Goal: Information Seeking & Learning: Learn about a topic

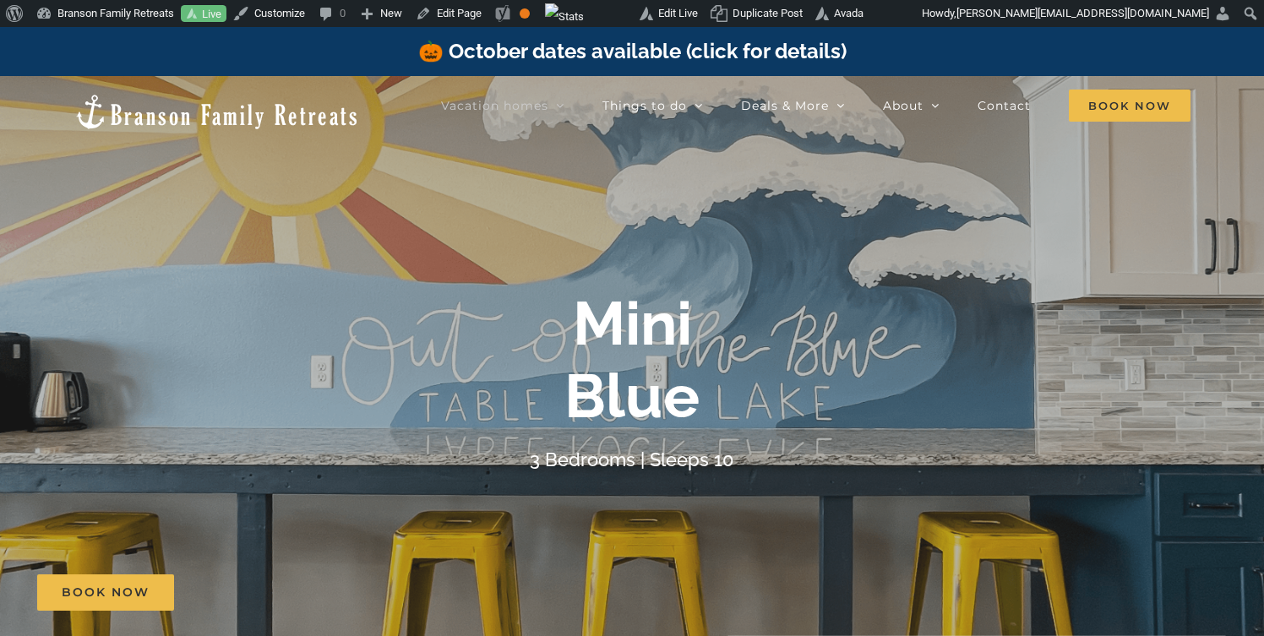
click at [1001, 45] on div "🎃 October dates available (click for details)" at bounding box center [632, 51] width 1264 height 49
click at [584, 15] on img "Toolbar" at bounding box center [564, 16] width 39 height 27
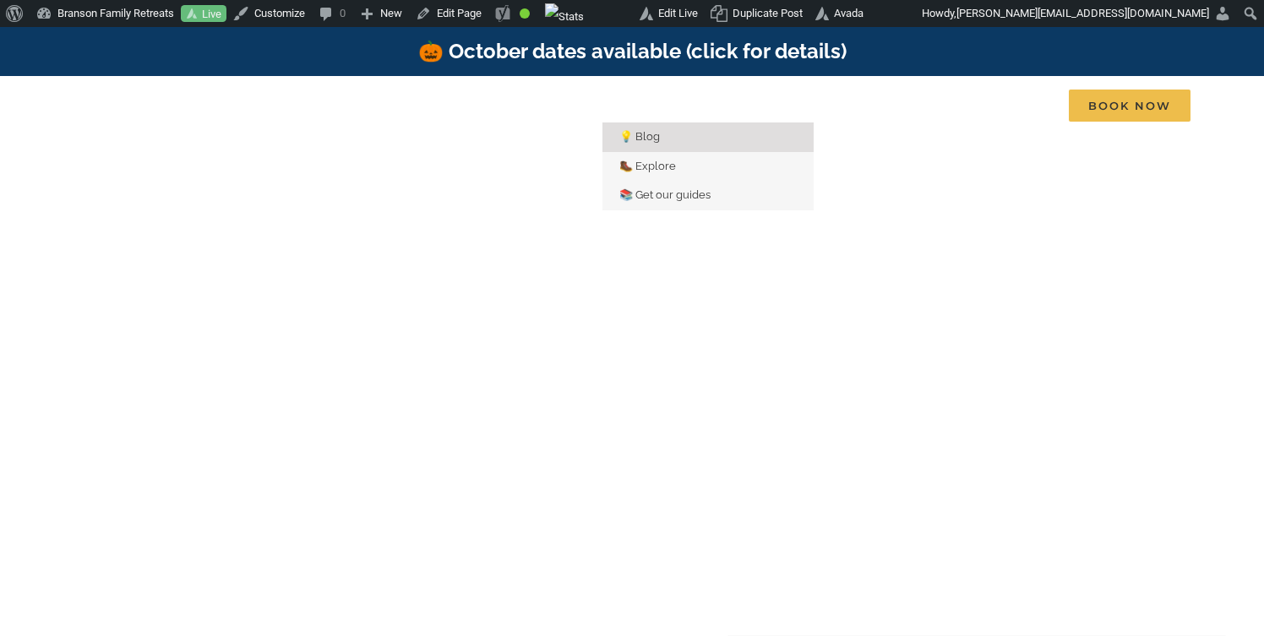
click at [652, 133] on span "💡 Blog" at bounding box center [639, 136] width 41 height 13
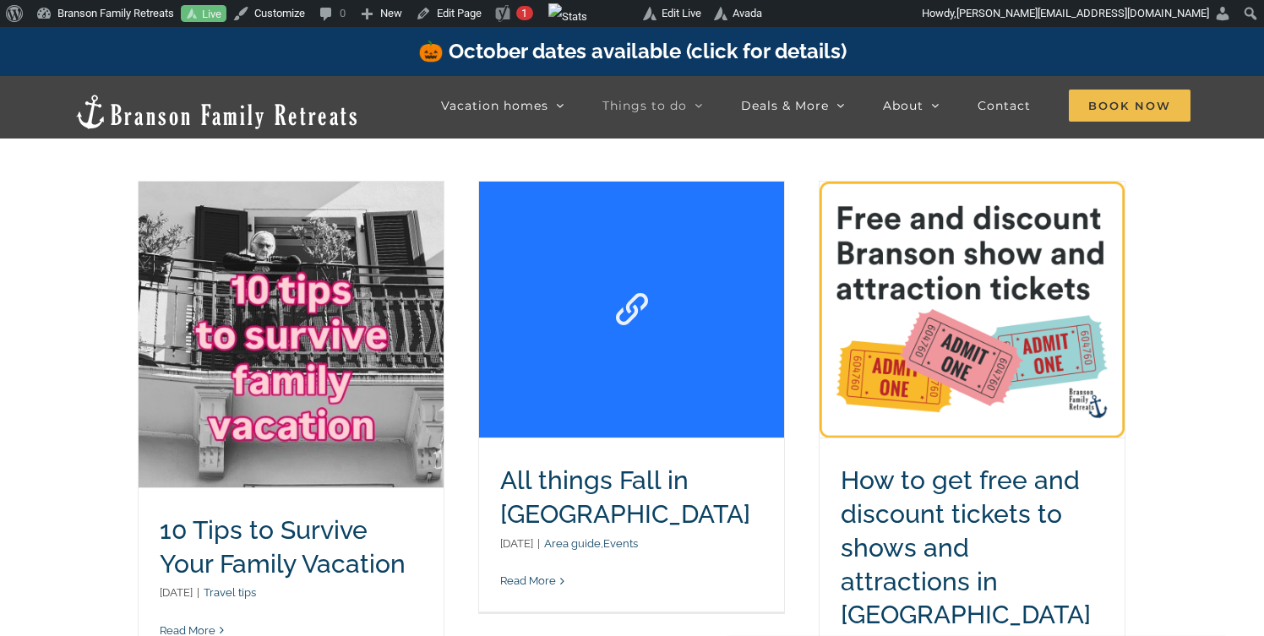
click at [640, 355] on link "All things Fall in Branson" at bounding box center [631, 310] width 305 height 256
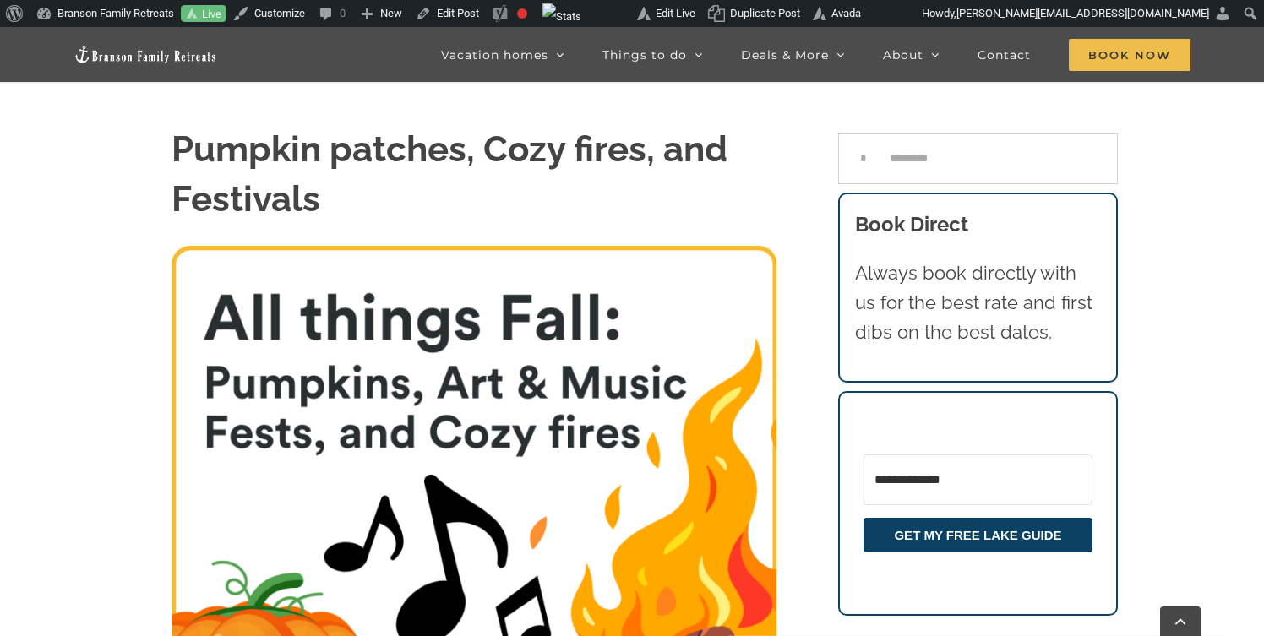
scroll to position [189, 0]
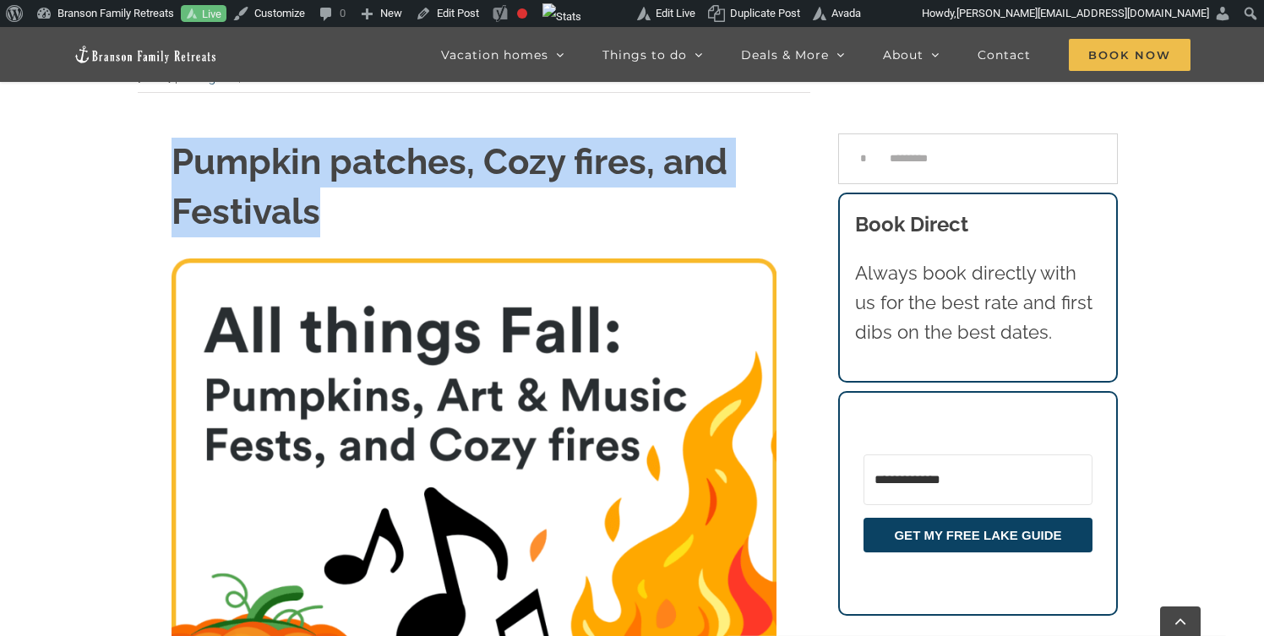
drag, startPoint x: 331, startPoint y: 212, endPoint x: 180, endPoint y: 169, distance: 157.2
click at [180, 169] on h1 "Pumpkin patches, Cozy fires, and Festivals" at bounding box center [473, 188] width 605 height 100
copy h1 "Pumpkin patches, Cozy fires, and Festivals"
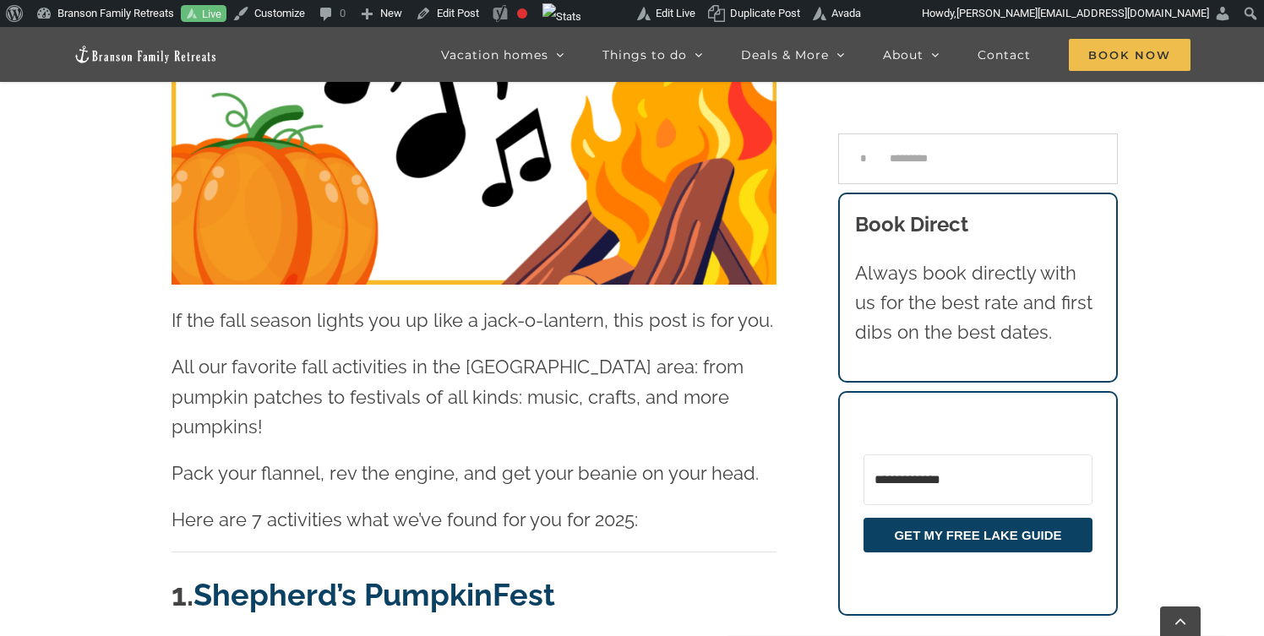
scroll to position [669, 0]
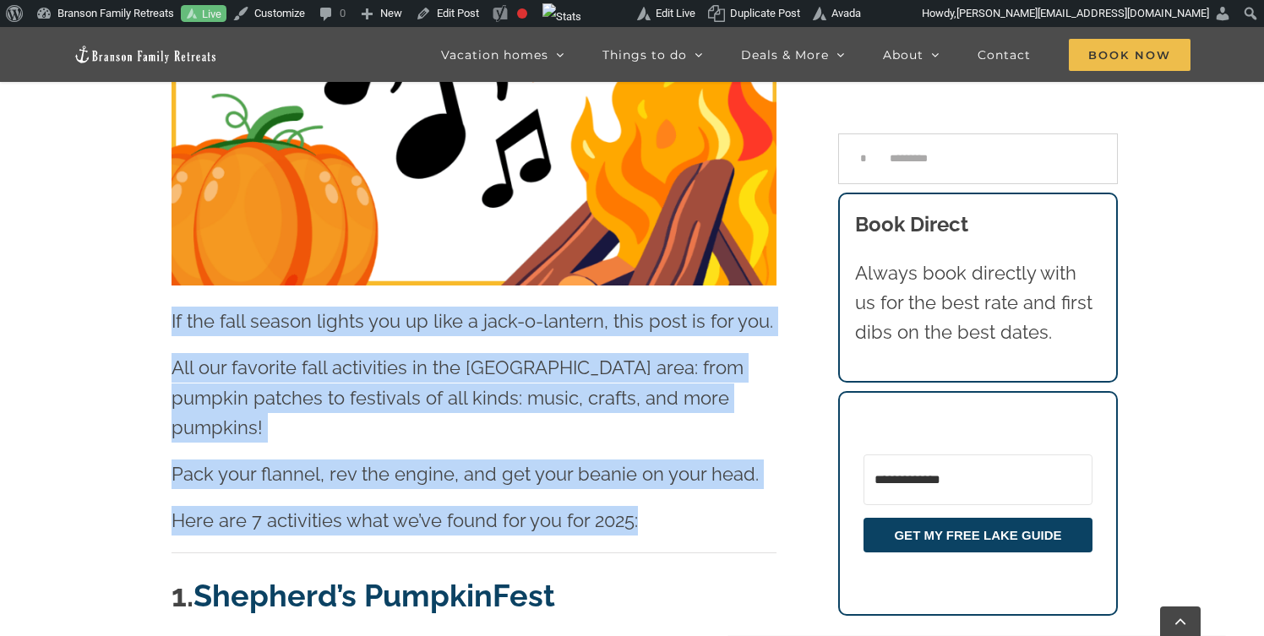
drag, startPoint x: 642, startPoint y: 496, endPoint x: 170, endPoint y: 324, distance: 502.7
click at [170, 324] on div "Pumpkin patches, Cozy fires, and Festivals If the fall season lights you up lik…" at bounding box center [473, 95] width 629 height 874
copy div "If the fall season lights you up like a jack-o-lantern, this post is for you. A…"
